Goal: Transaction & Acquisition: Purchase product/service

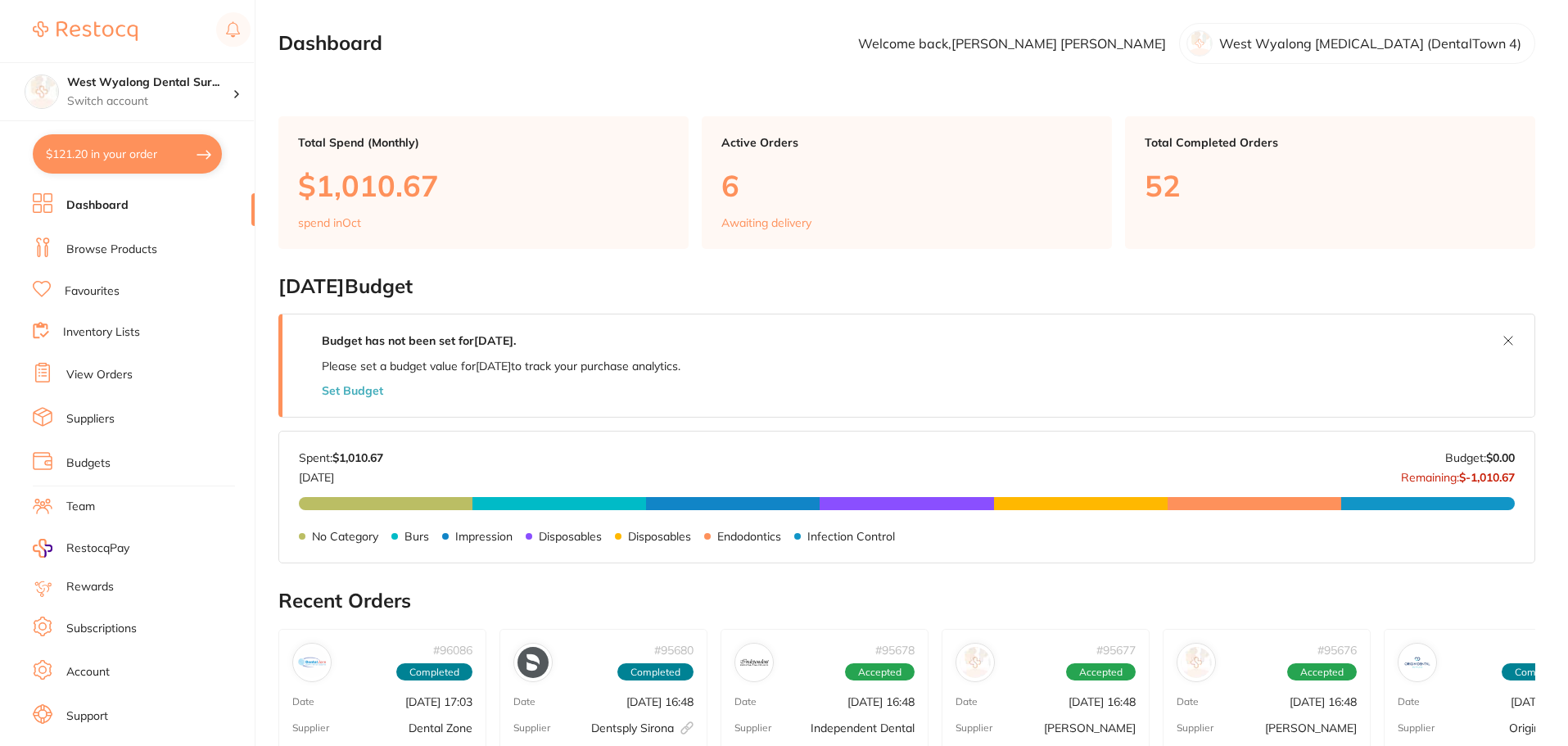
click at [169, 162] on button "$121.20 in your order" at bounding box center [127, 154] width 189 height 39
checkbox input "true"
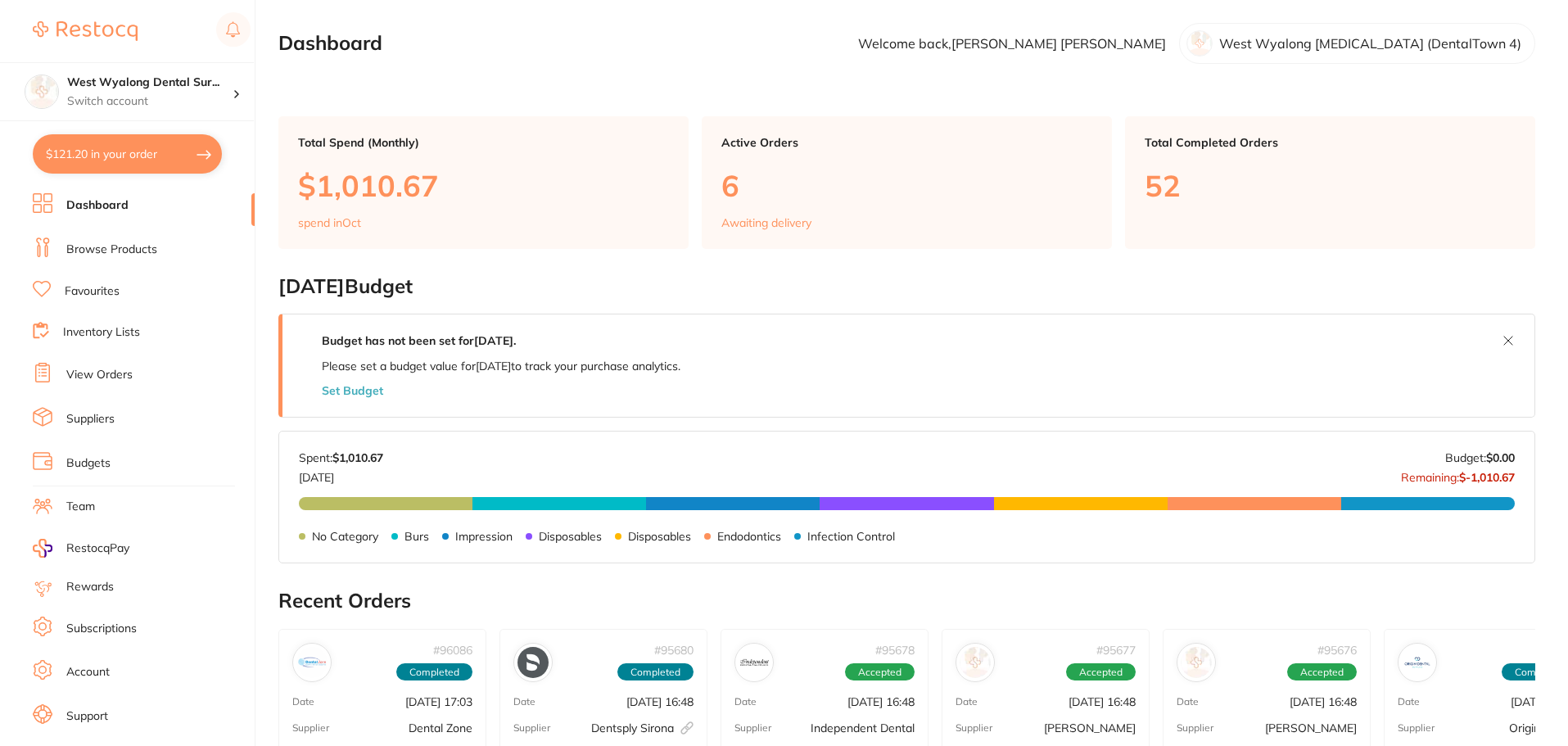
checkbox input "true"
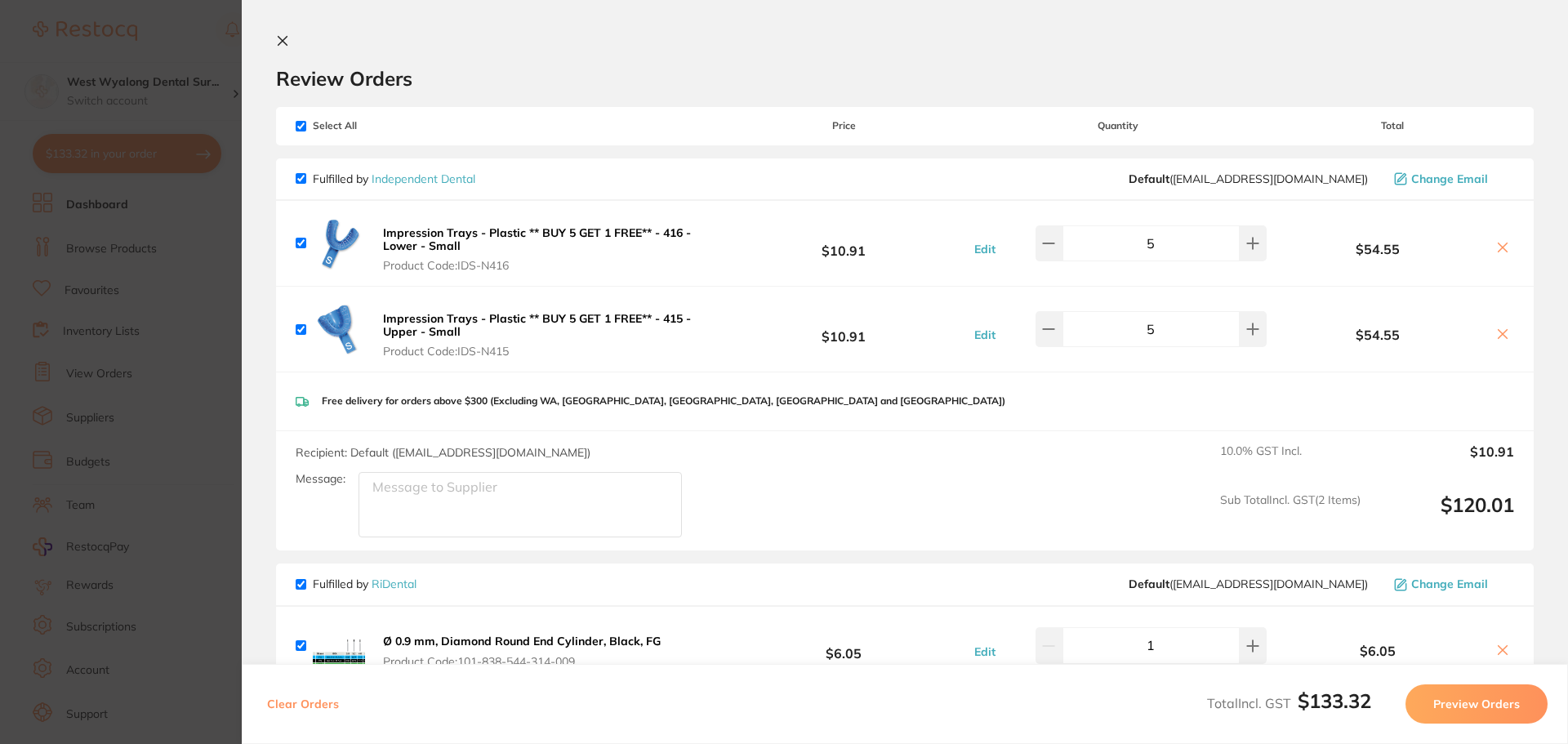
click at [286, 44] on icon at bounding box center [282, 40] width 9 height 9
